Goal: Task Accomplishment & Management: Complete application form

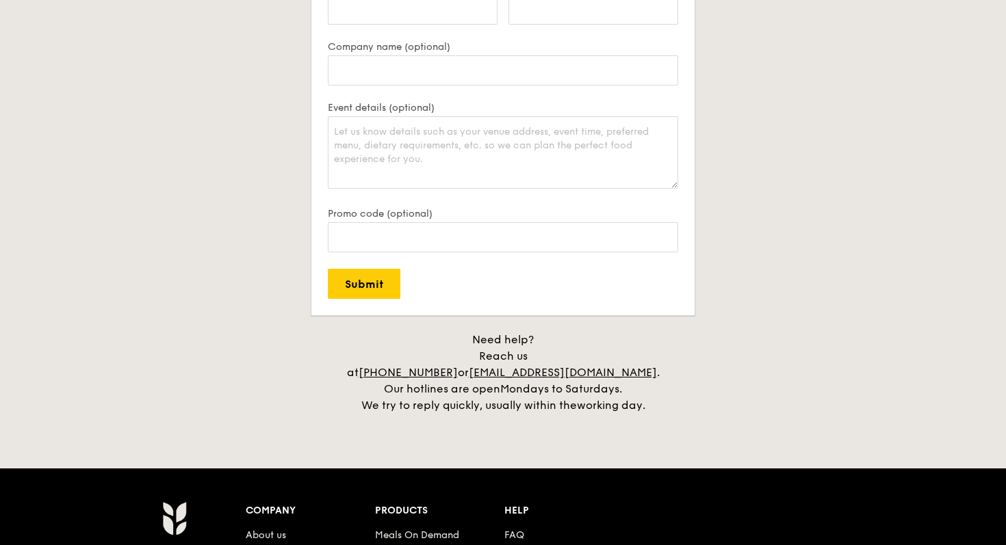
scroll to position [3164, 0]
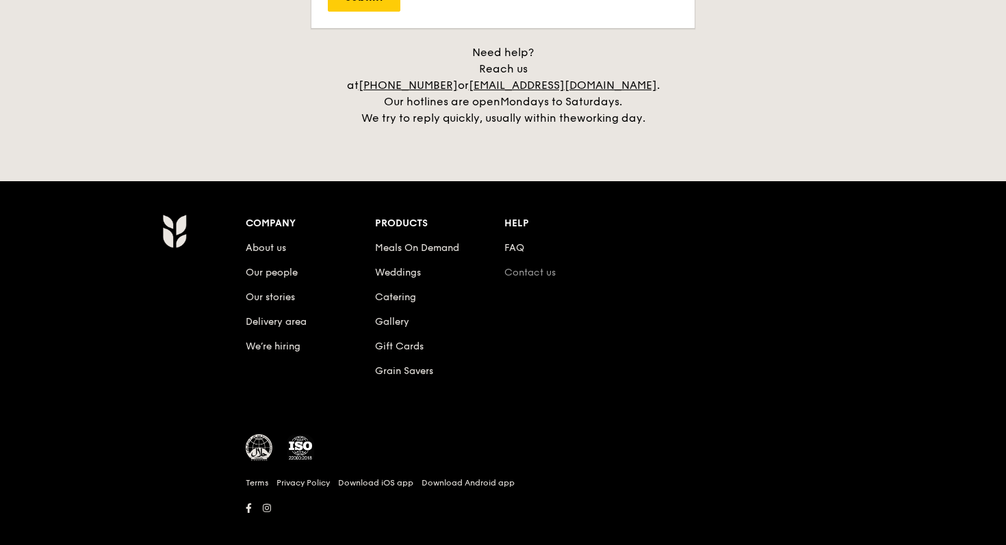
click at [529, 267] on link "Contact us" at bounding box center [529, 273] width 51 height 12
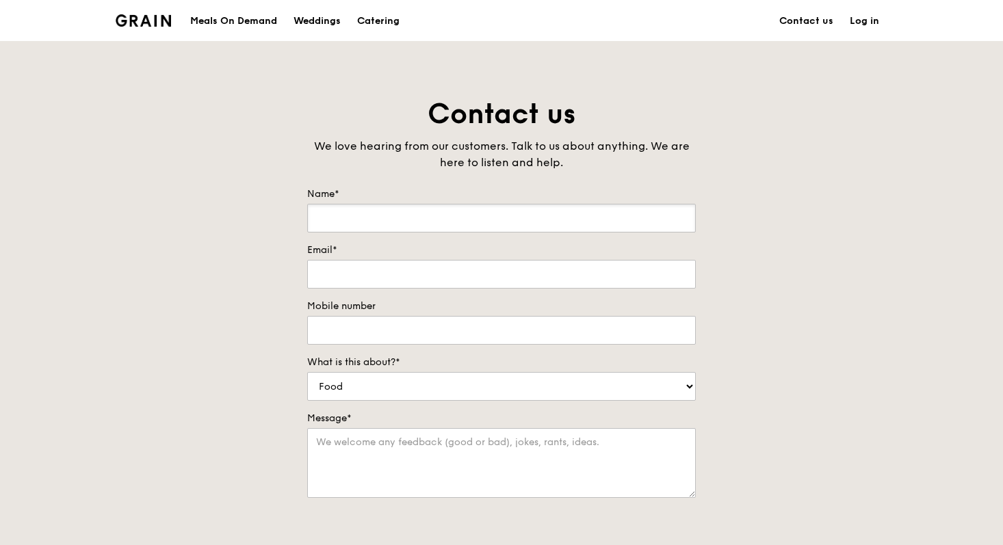
click at [512, 232] on input "Name*" at bounding box center [501, 218] width 389 height 29
type input "[PERSON_NAME]"
click at [441, 265] on input "Email*" at bounding box center [501, 274] width 389 height 29
type input "[EMAIL_ADDRESS][DOMAIN_NAME]"
click at [402, 330] on input "Mobile number" at bounding box center [501, 330] width 389 height 29
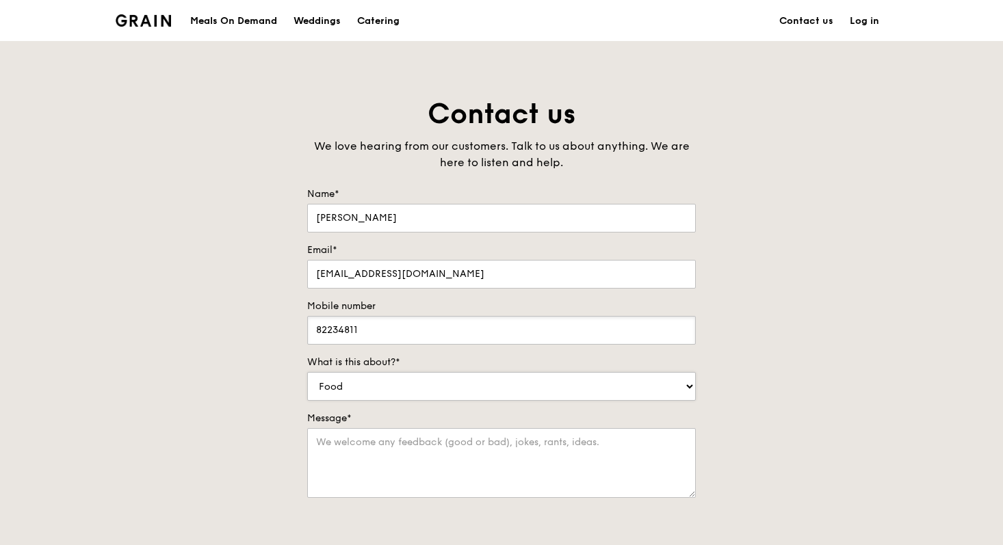
type input "82234811"
click at [365, 391] on select "Food Service Billing/Payment Catering Others" at bounding box center [501, 386] width 389 height 29
click at [360, 387] on select "Food Service Billing/Payment Catering Others" at bounding box center [501, 386] width 389 height 29
click at [339, 442] on textarea "Message*" at bounding box center [501, 463] width 389 height 70
